Goal: Information Seeking & Learning: Learn about a topic

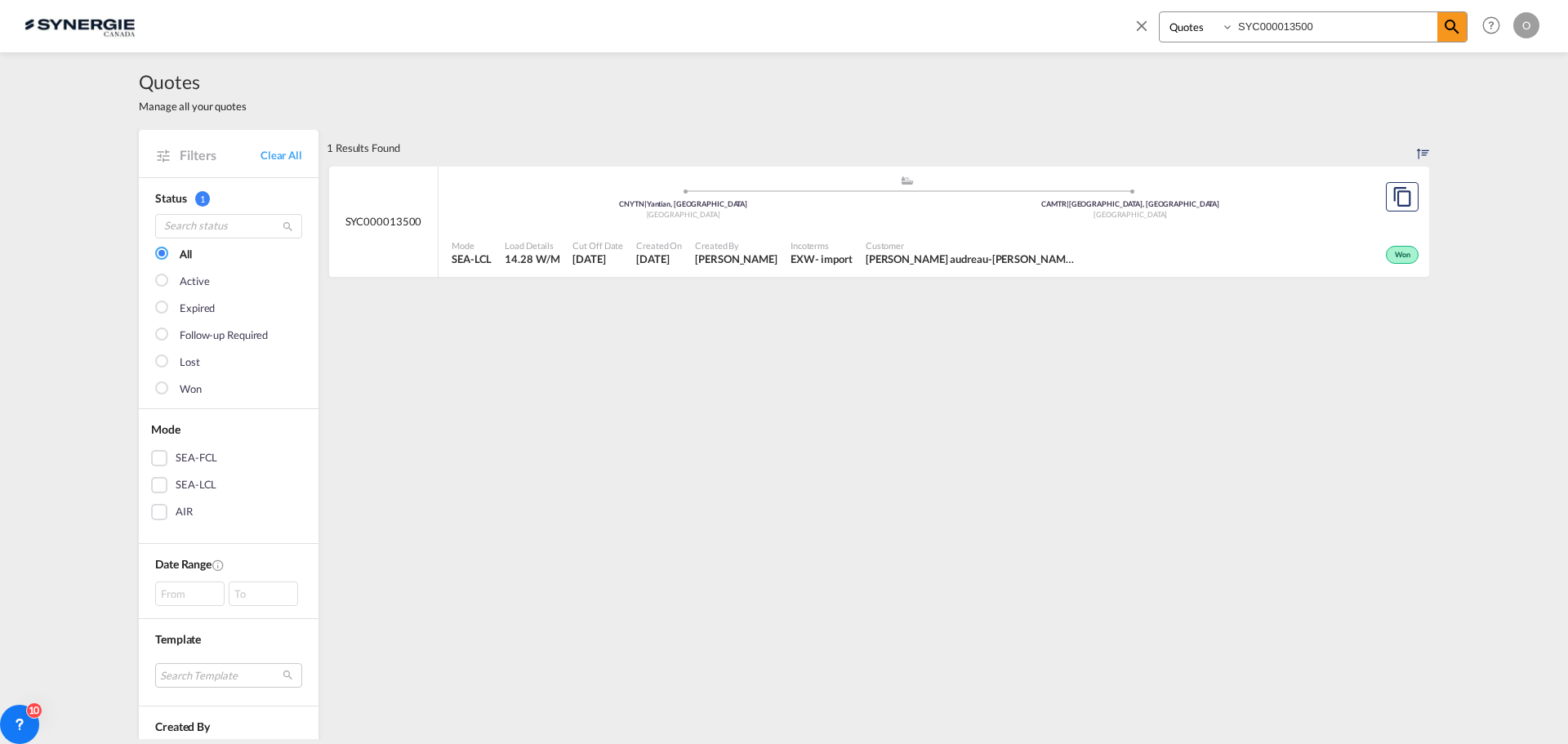
select select "Quotes"
drag, startPoint x: 1370, startPoint y: 28, endPoint x: 1117, endPoint y: 19, distance: 253.2
click at [1117, 19] on div "Bookings Quotes Enquiries SYC000013500 Help Resources Product Release O My Prof…" at bounding box center [784, 25] width 1519 height 51
paste input "246209"
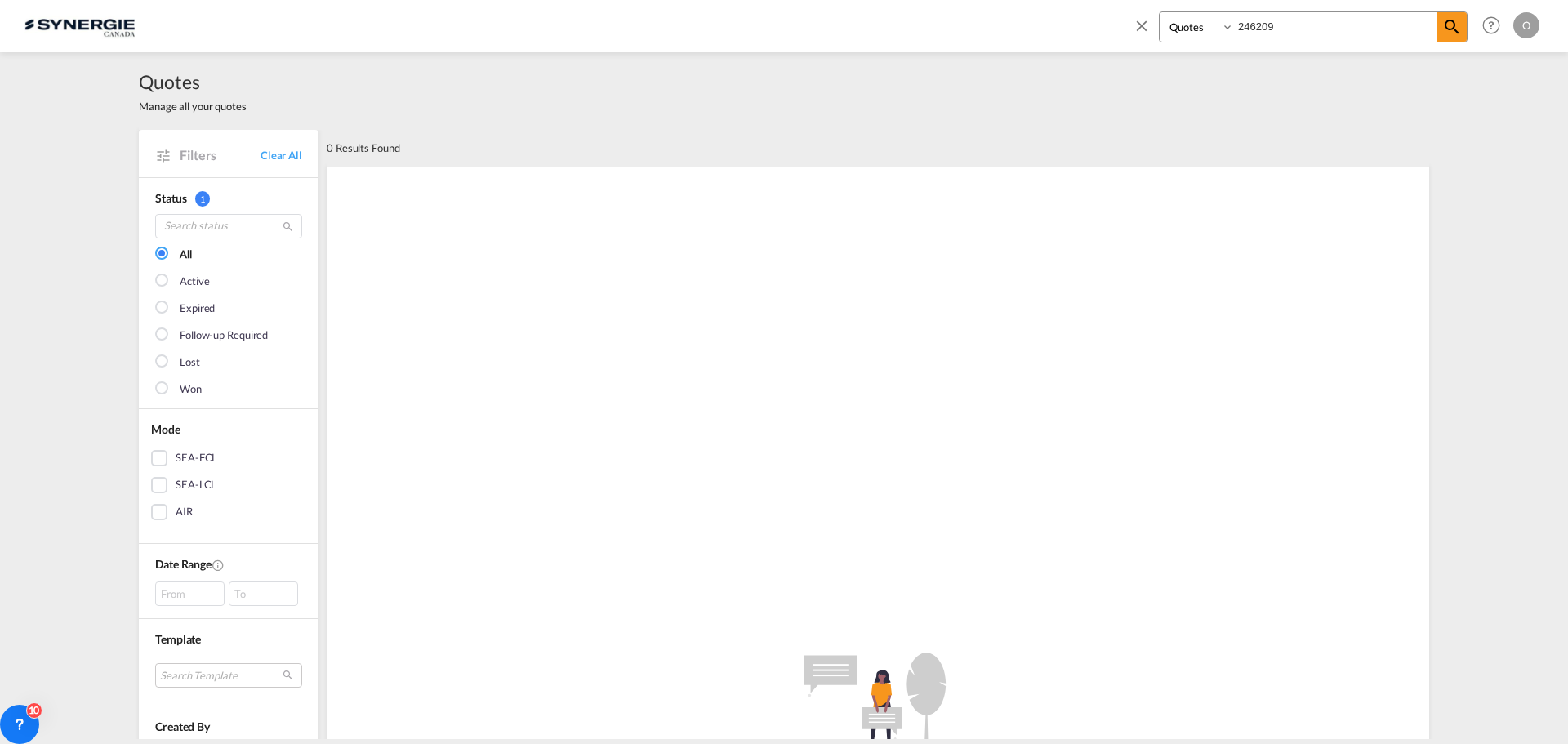
drag, startPoint x: 1292, startPoint y: 24, endPoint x: 1157, endPoint y: 24, distance: 135.0
click at [1157, 24] on div "Bookings Quotes Enquiries 246209" at bounding box center [1300, 30] width 334 height 39
paste input "SYC00001214"
type input "SYC000012149"
click at [1174, 28] on select "Bookings Quotes Enquiries" at bounding box center [1198, 27] width 78 height 29
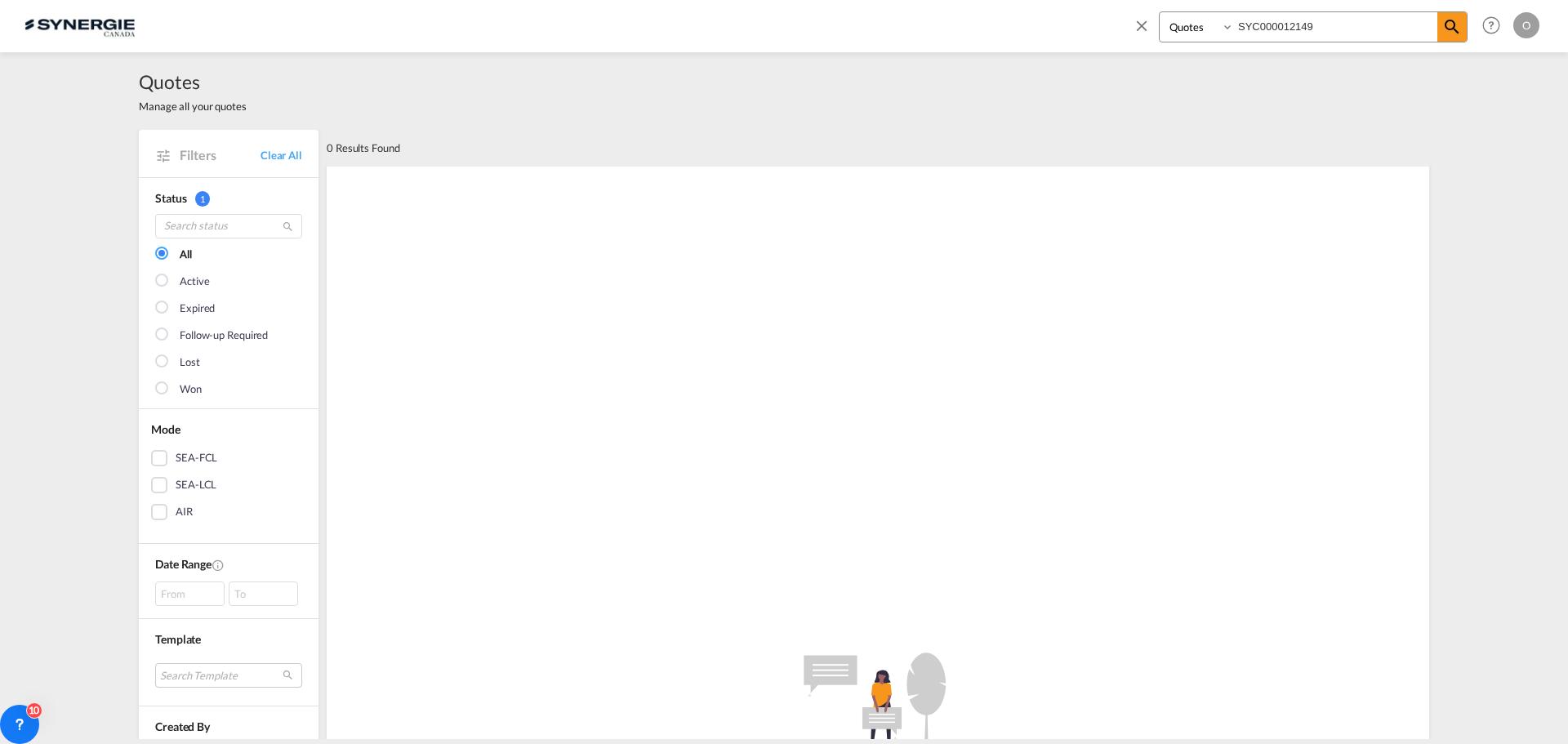
click at [1159, 12] on select "Bookings Quotes Enquiries" at bounding box center [1198, 27] width 78 height 29
click at [1318, 19] on input "SYC000012149" at bounding box center [1336, 26] width 203 height 28
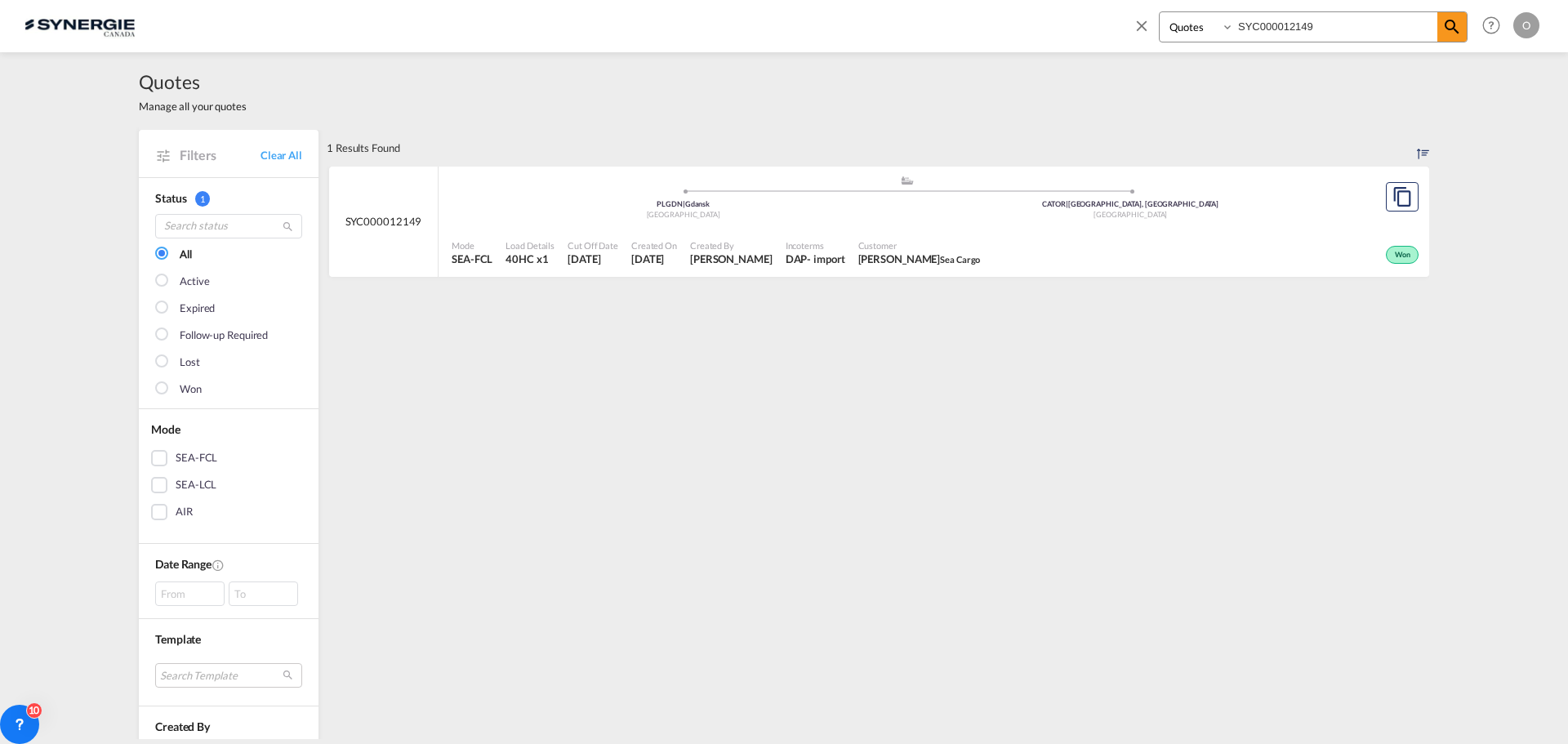
click at [882, 255] on span "[PERSON_NAME] Sea Cargo" at bounding box center [920, 259] width 122 height 15
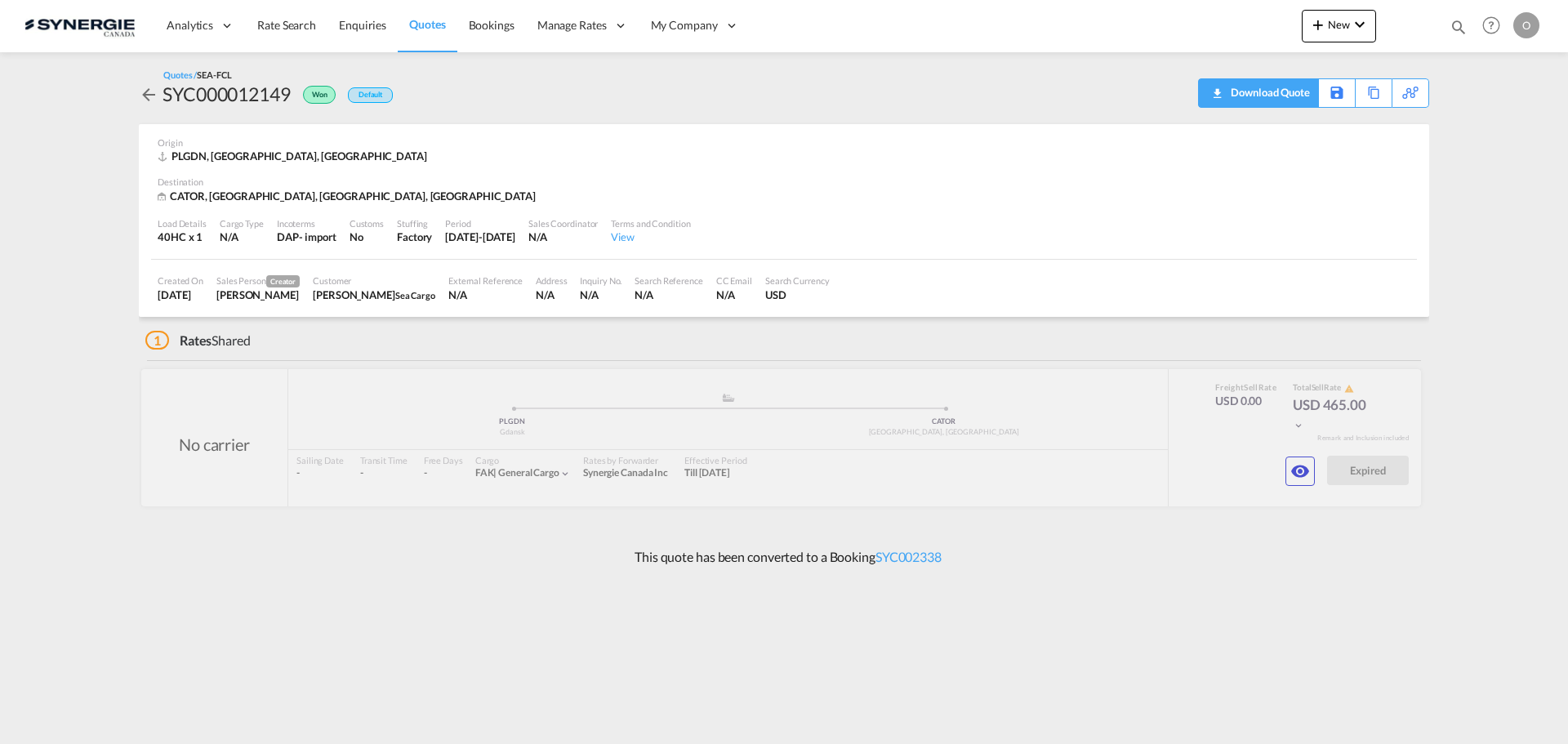
click at [1294, 100] on div "Download Quote" at bounding box center [1268, 92] width 84 height 26
click at [1294, 97] on div "Download Quote" at bounding box center [1268, 92] width 84 height 26
click at [1290, 472] on md-icon "icon-eye" at bounding box center [1300, 471] width 20 height 20
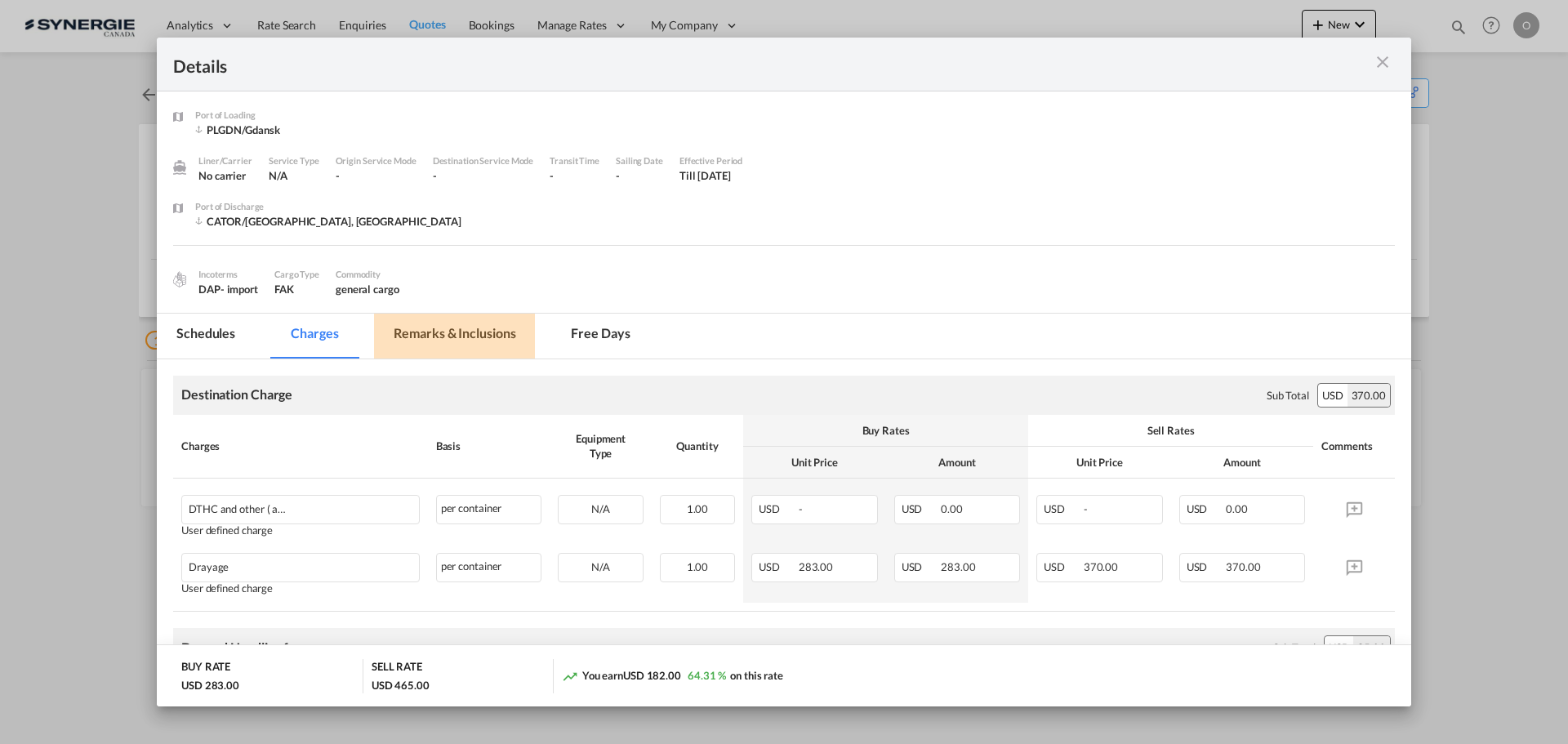
click at [458, 338] on md-tab-item "Remarks & Inclusions" at bounding box center [454, 336] width 161 height 45
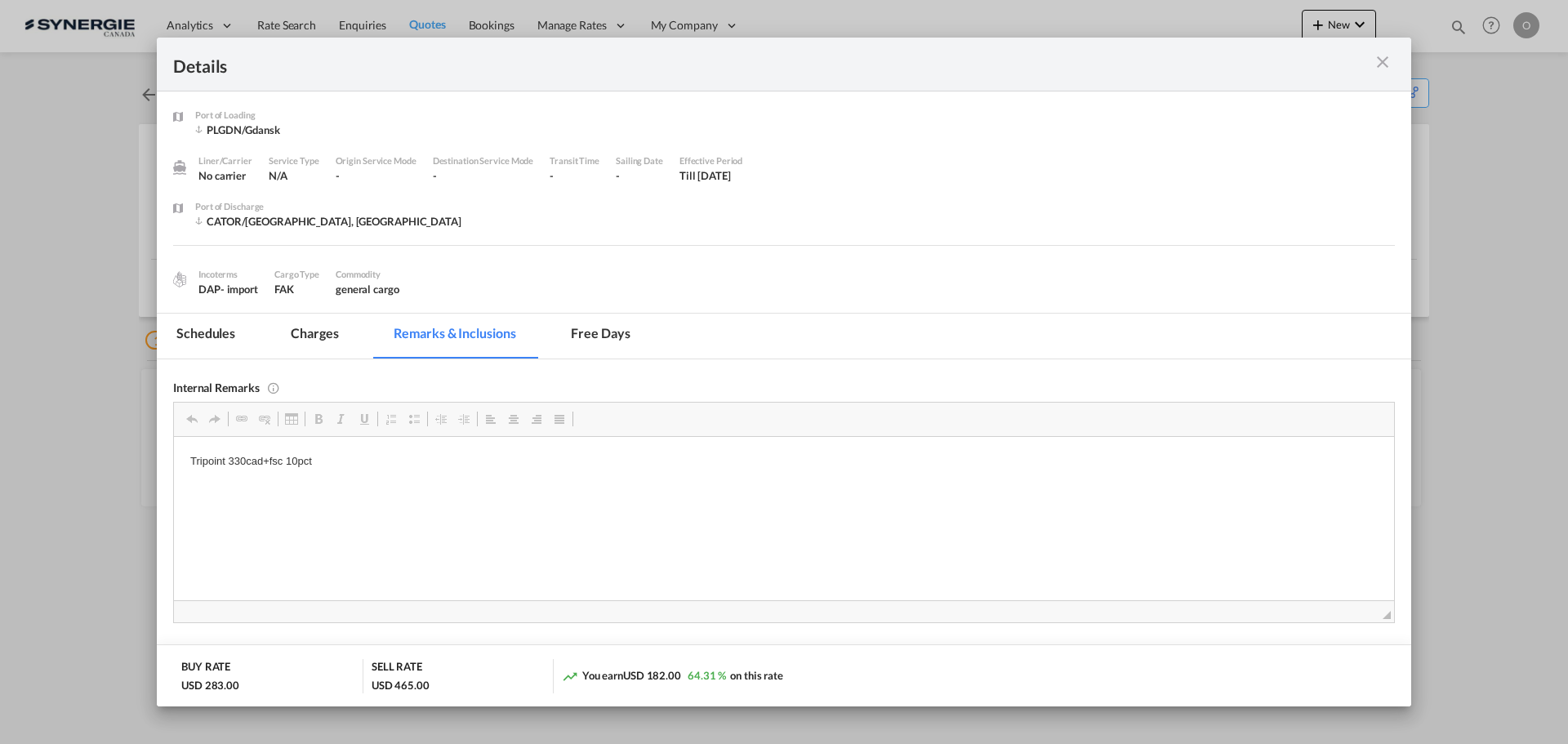
click at [318, 335] on md-tab-item "Charges" at bounding box center [315, 336] width 86 height 45
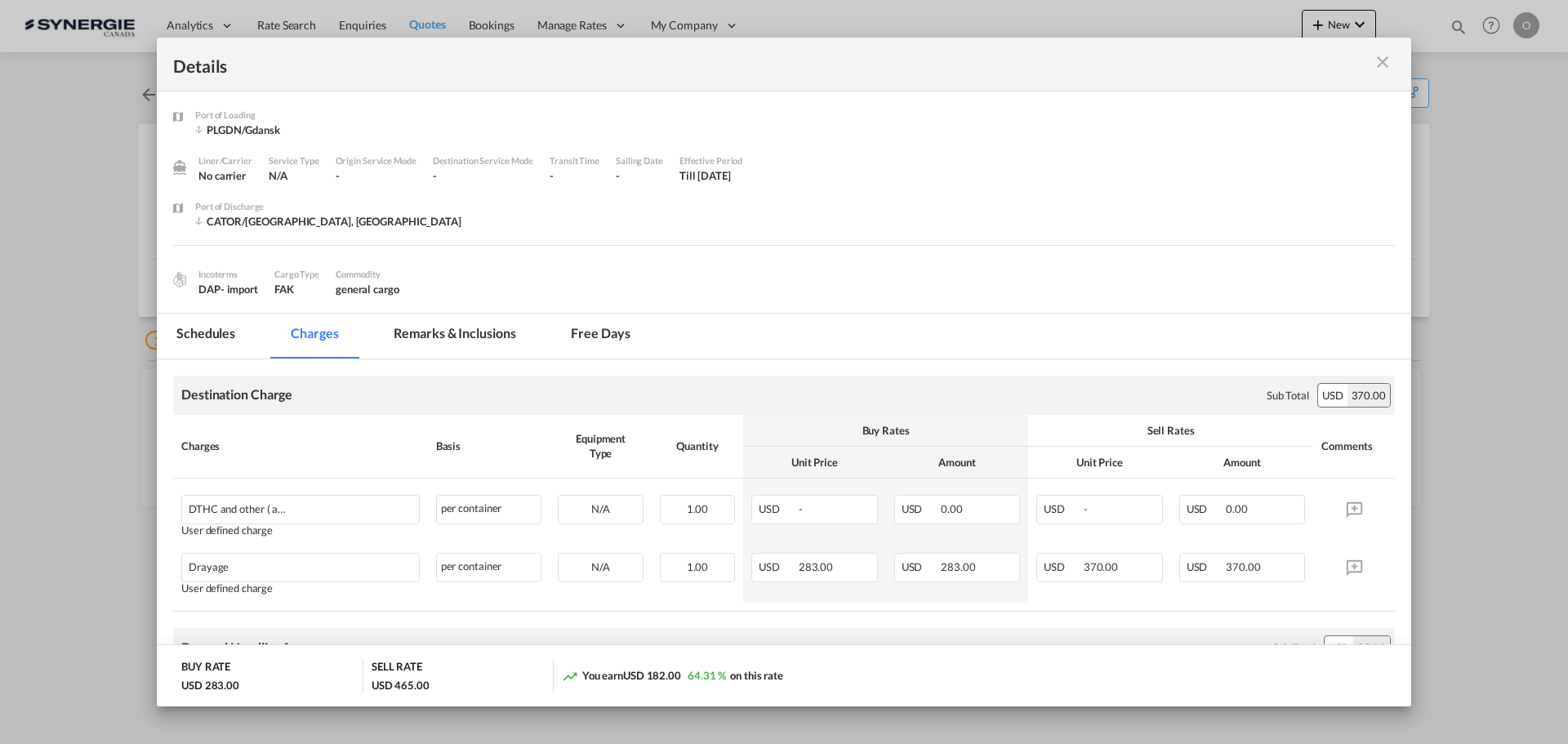
click at [209, 334] on md-tab-item "Schedules" at bounding box center [206, 336] width 98 height 45
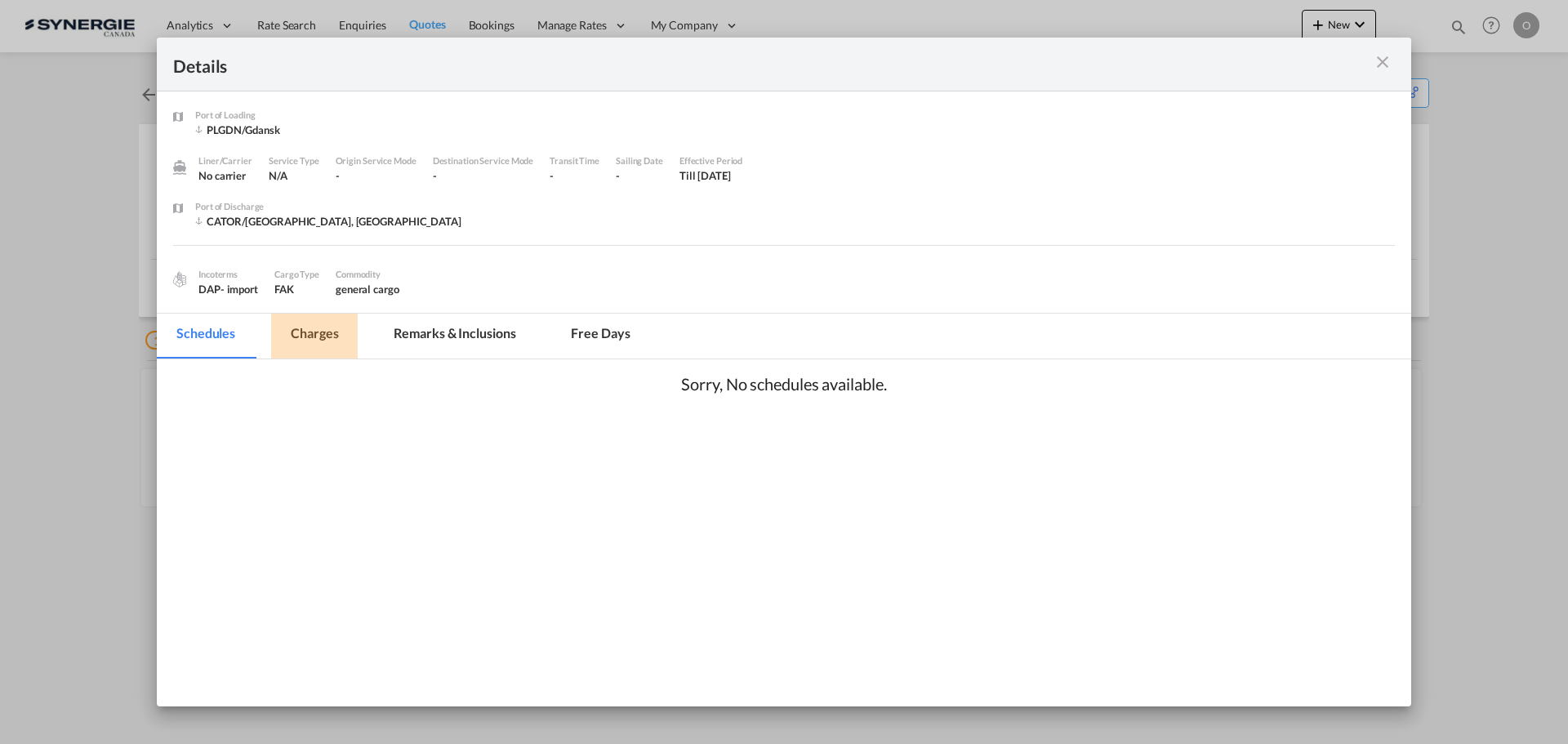
click at [313, 333] on md-tab-item "Charges" at bounding box center [315, 336] width 86 height 45
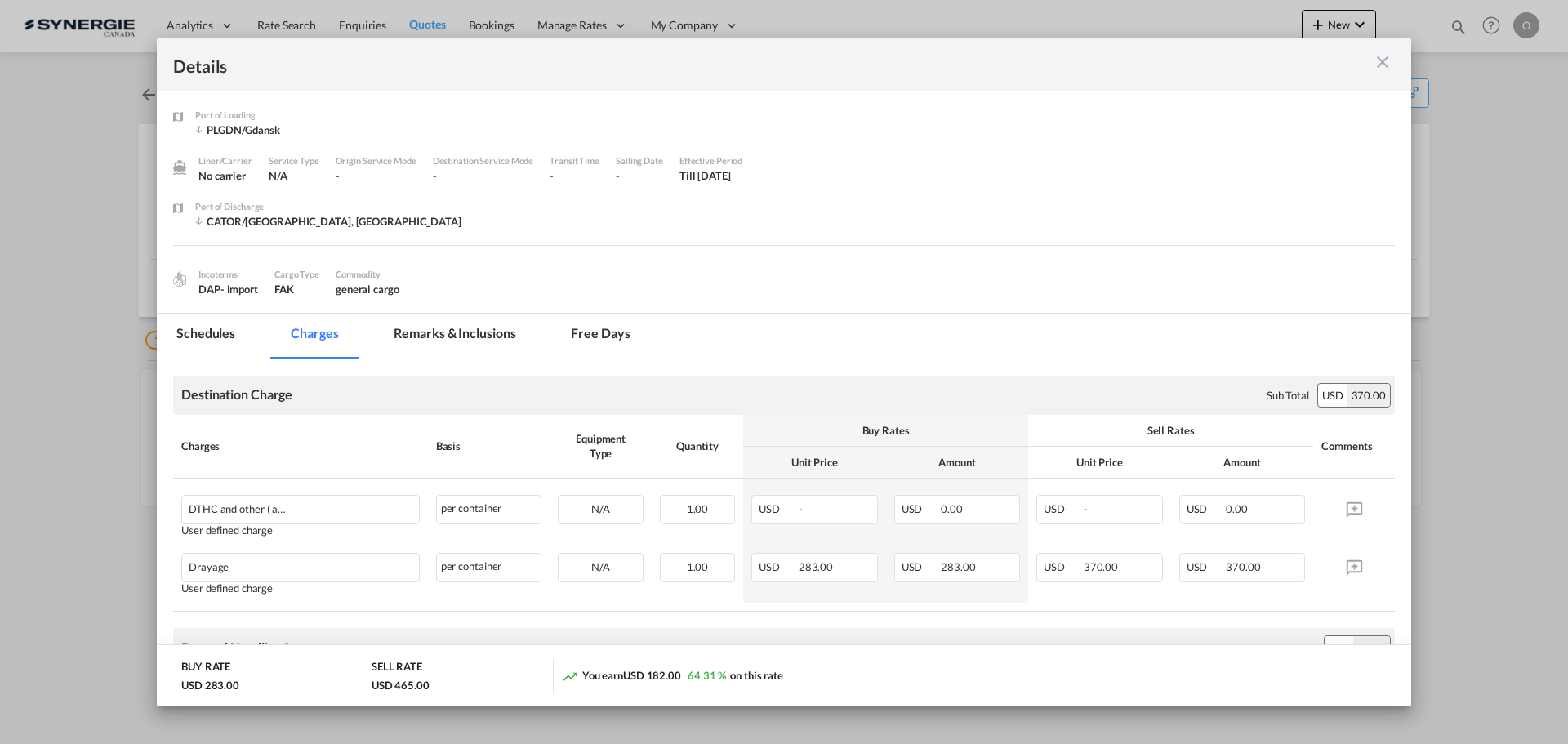
click at [446, 340] on md-tab-item "Remarks & Inclusions" at bounding box center [454, 336] width 161 height 45
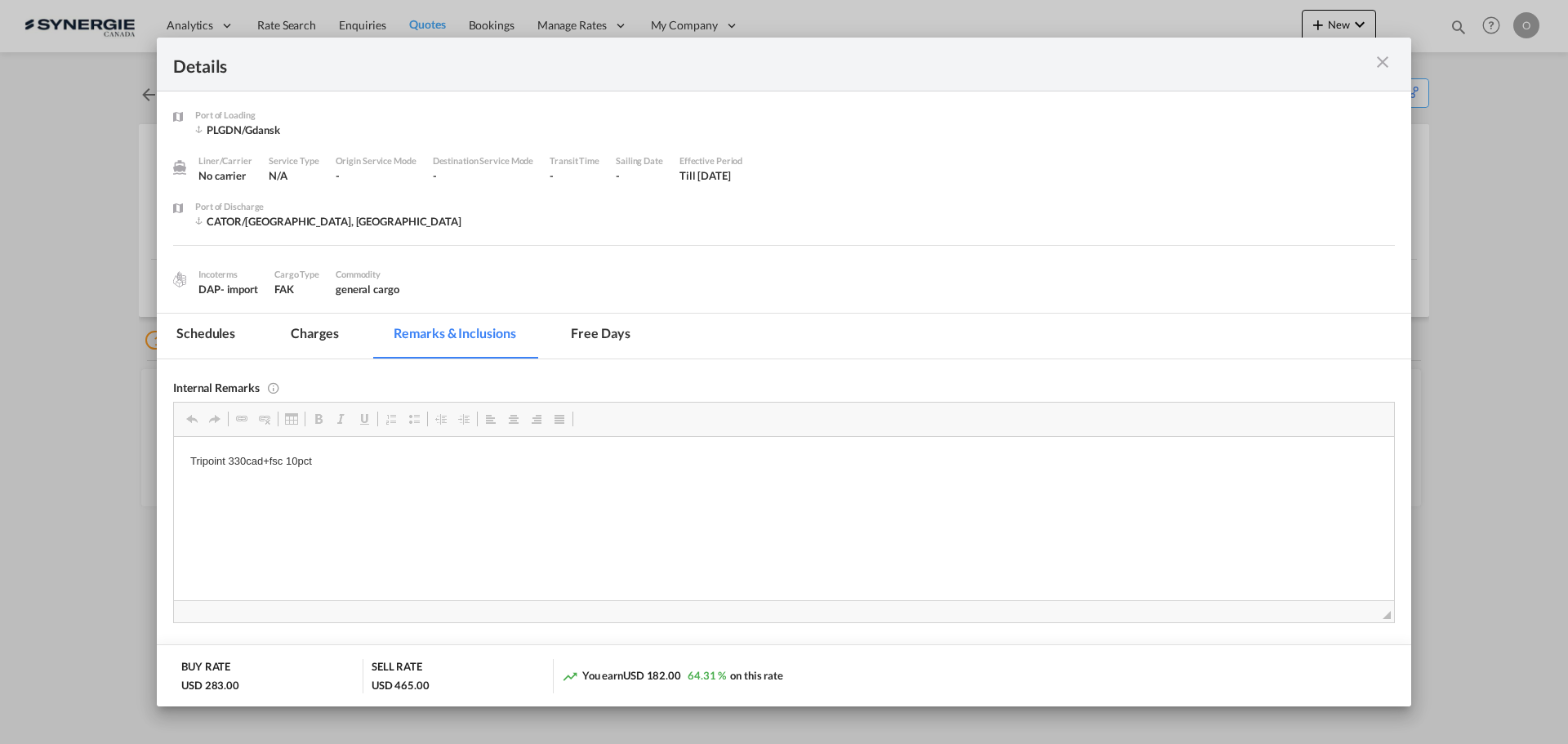
click at [1384, 54] on md-icon "icon-close m-3 fg-AAA8AD cursor" at bounding box center [1383, 62] width 20 height 20
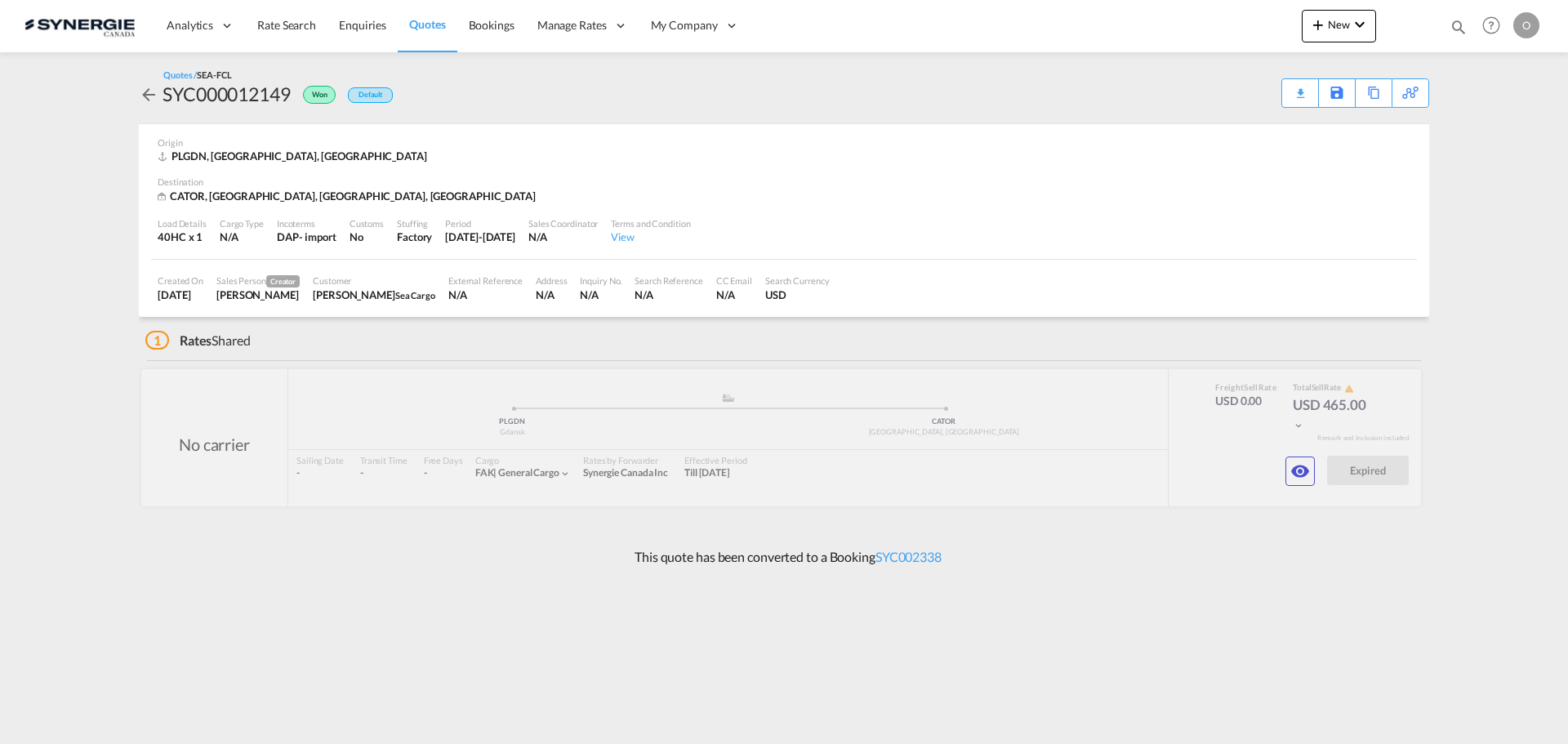
click at [208, 91] on div "SYC000012149" at bounding box center [227, 94] width 128 height 26
copy div "SYC000012149"
click at [1287, 472] on button "button" at bounding box center [1300, 472] width 29 height 29
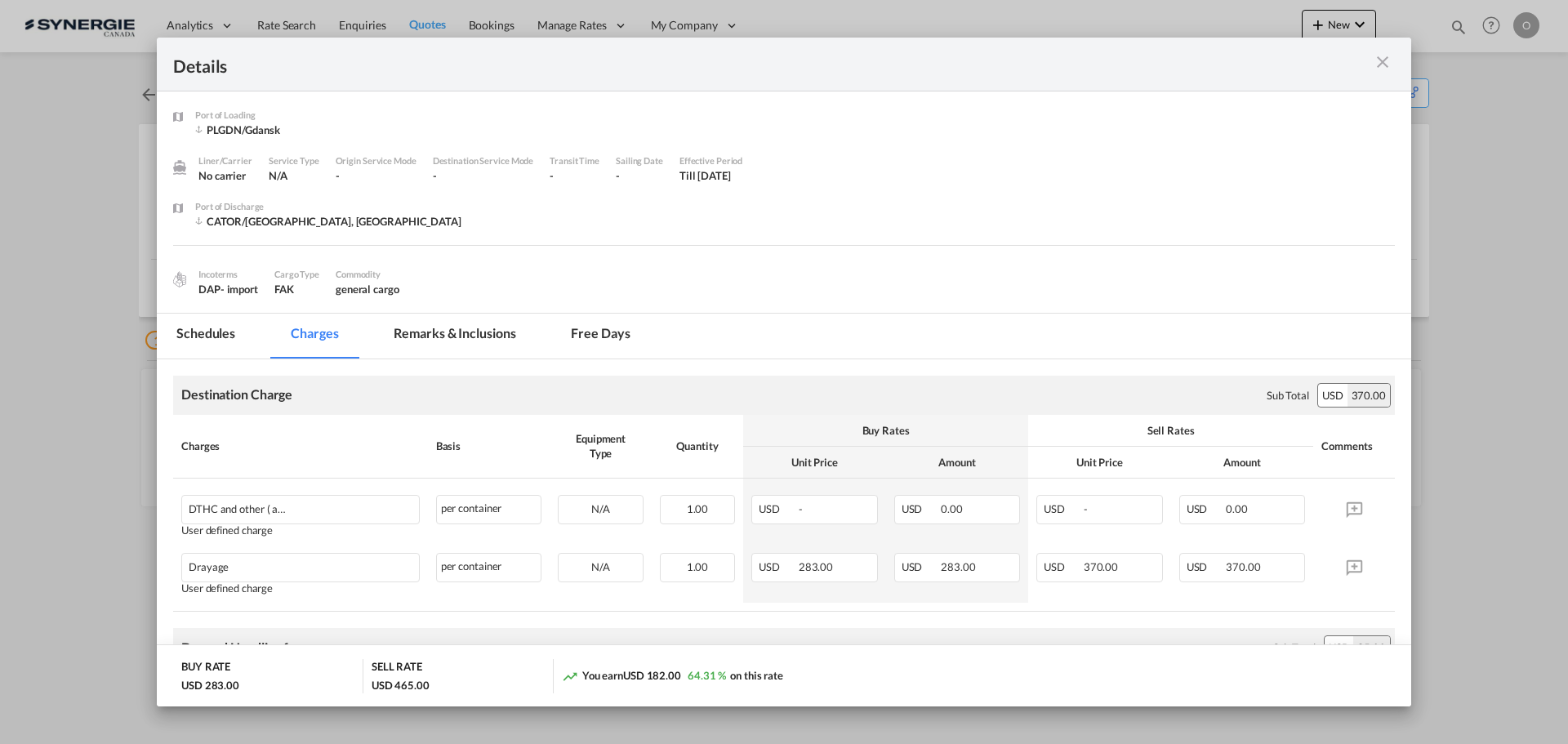
click at [440, 339] on md-tab-item "Remarks & Inclusions" at bounding box center [454, 336] width 161 height 45
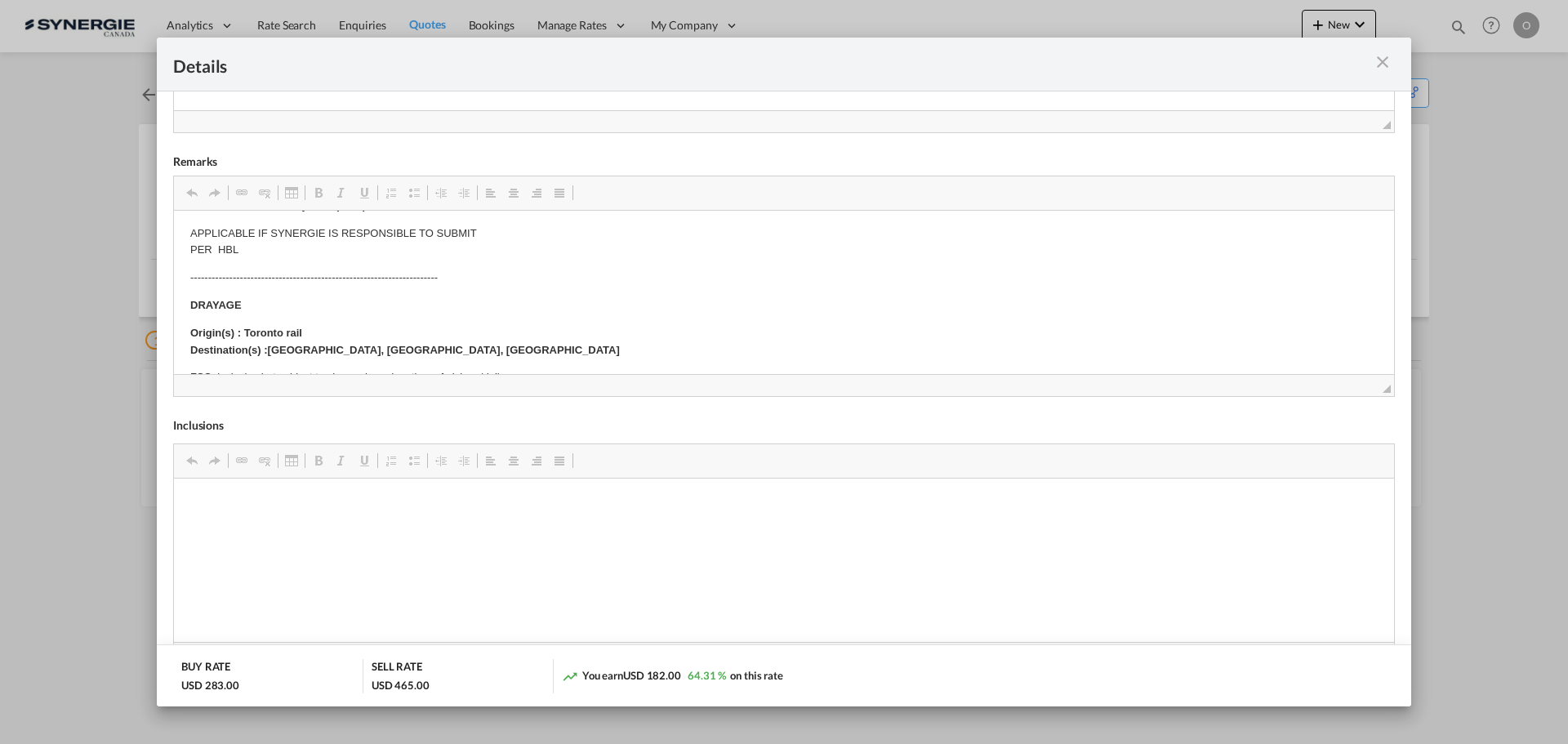
scroll to position [245, 0]
